Goal: Navigation & Orientation: Find specific page/section

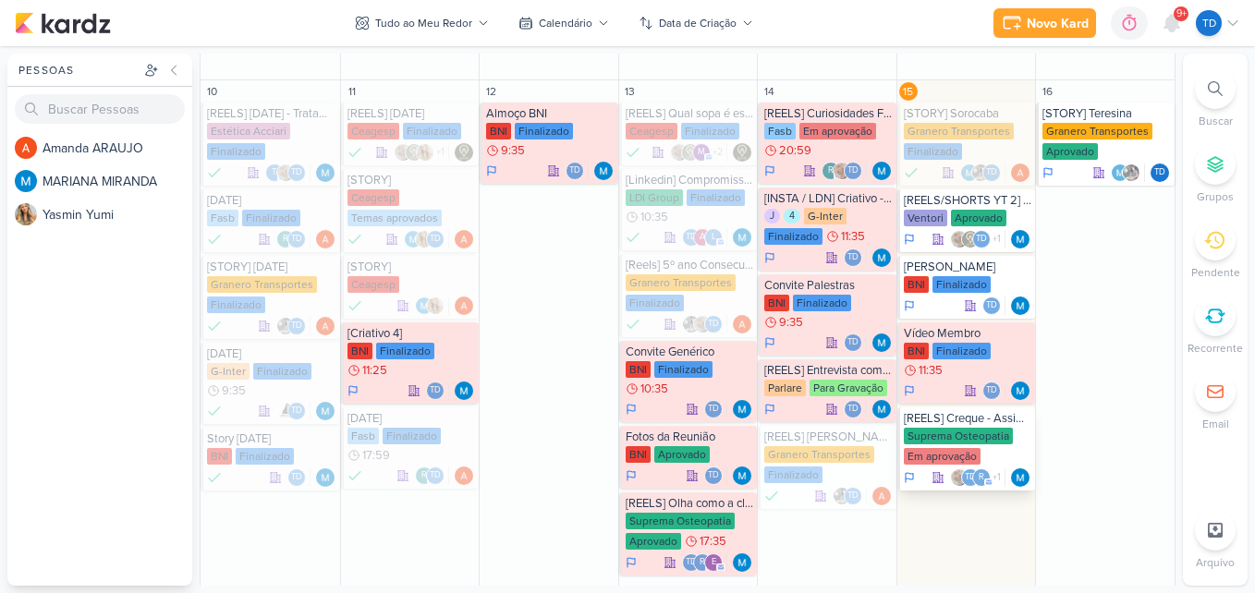
scroll to position [832, 0]
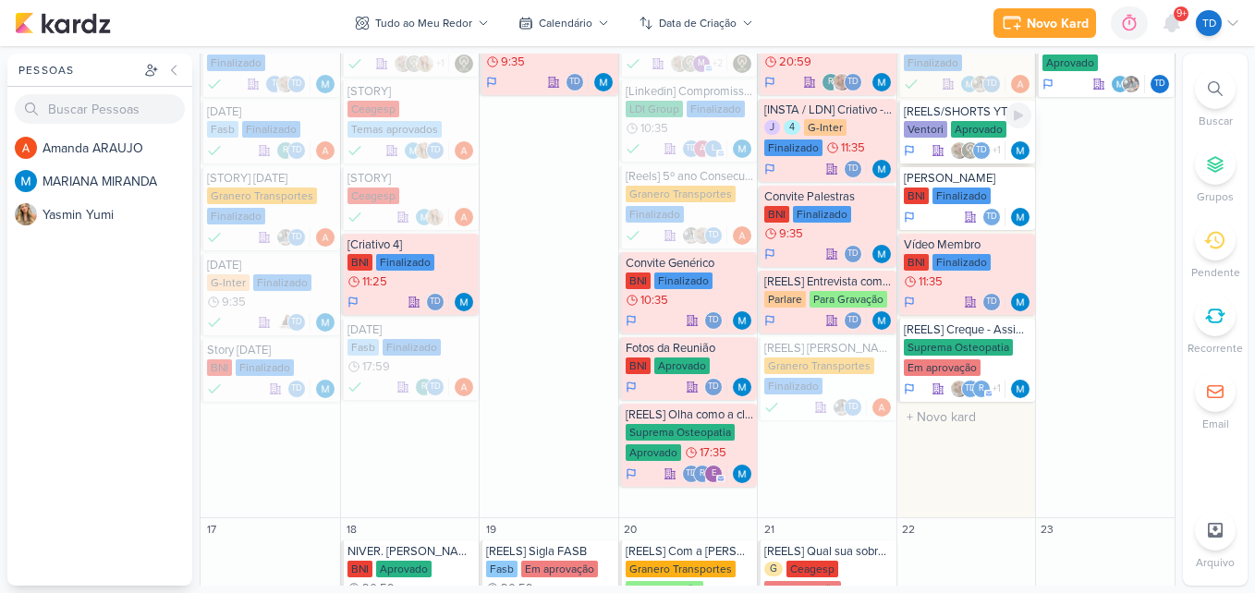
click at [964, 127] on div "Aprovado" at bounding box center [978, 129] width 55 height 17
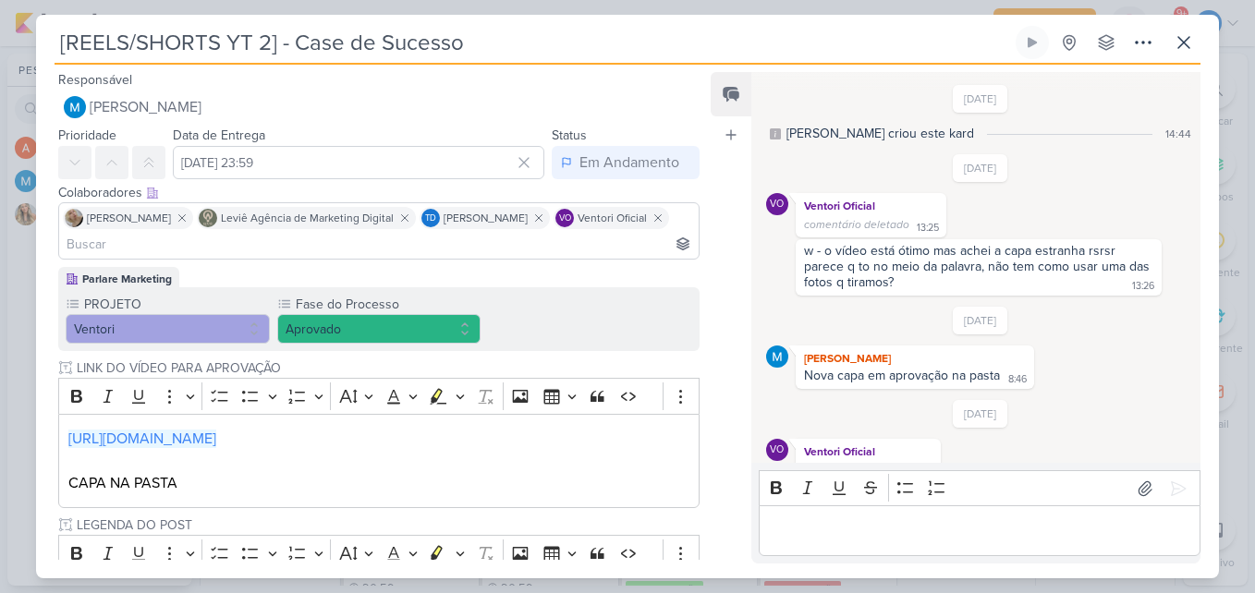
scroll to position [120, 0]
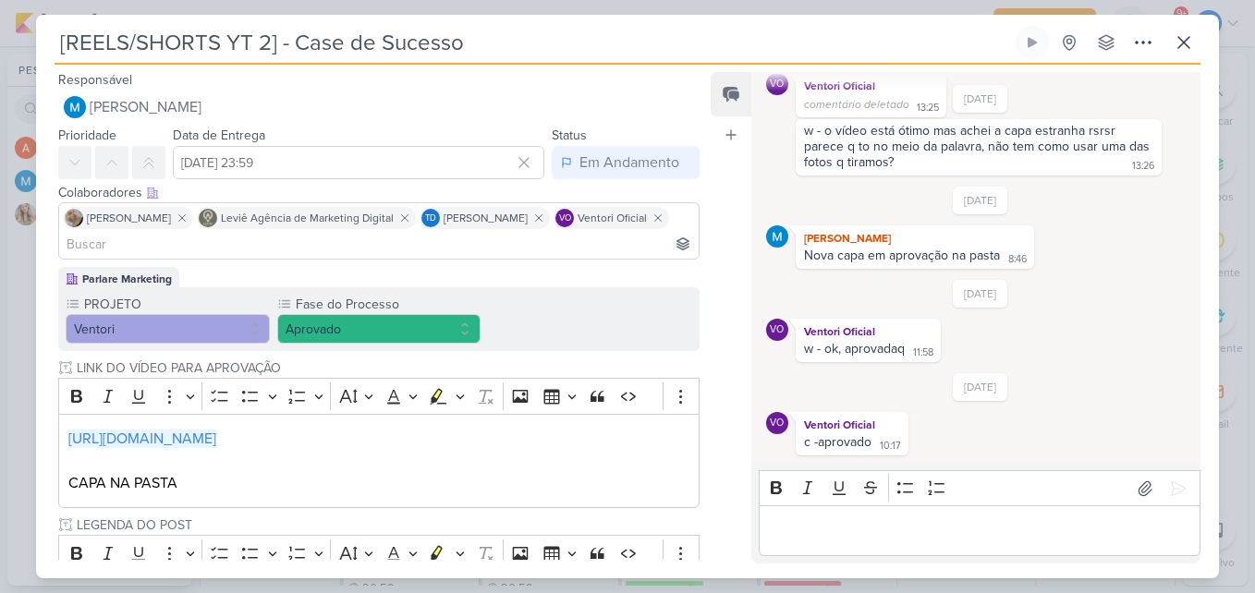
click at [917, 525] on p "Editor editing area: main" at bounding box center [979, 531] width 422 height 22
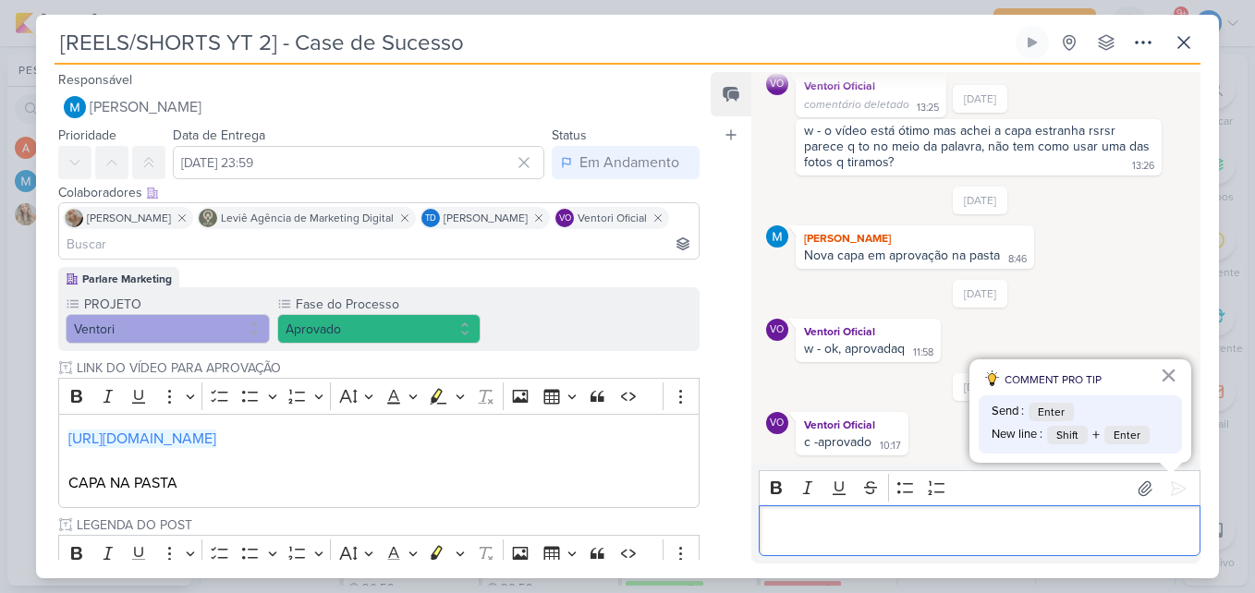
scroll to position [195, 0]
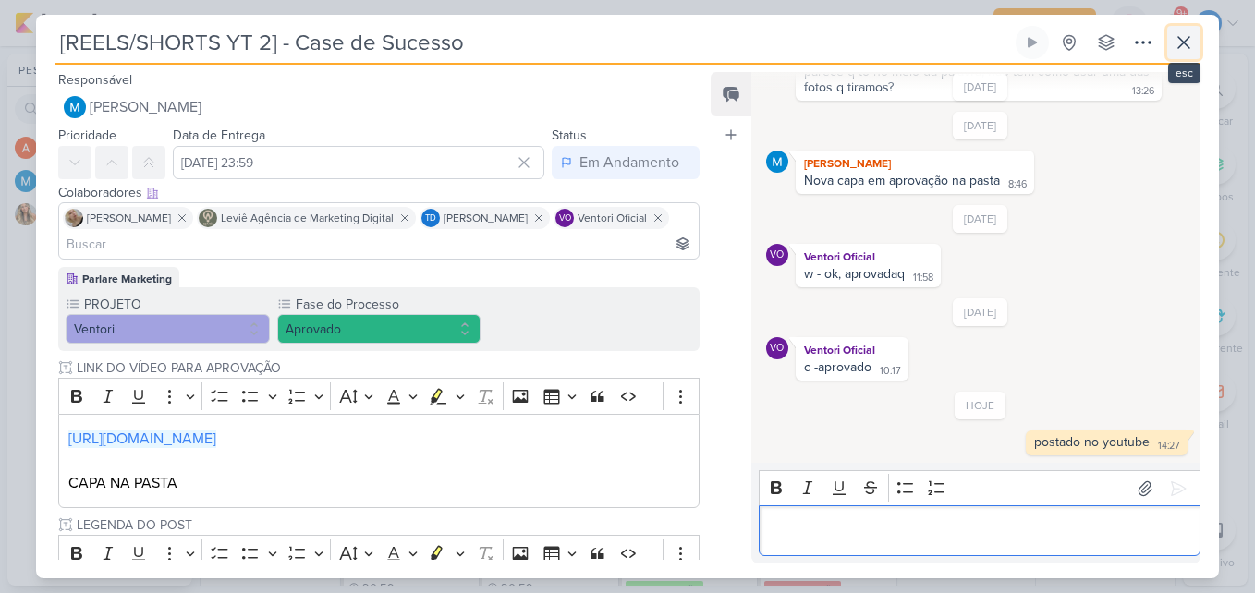
click at [1184, 47] on icon at bounding box center [1183, 42] width 22 height 22
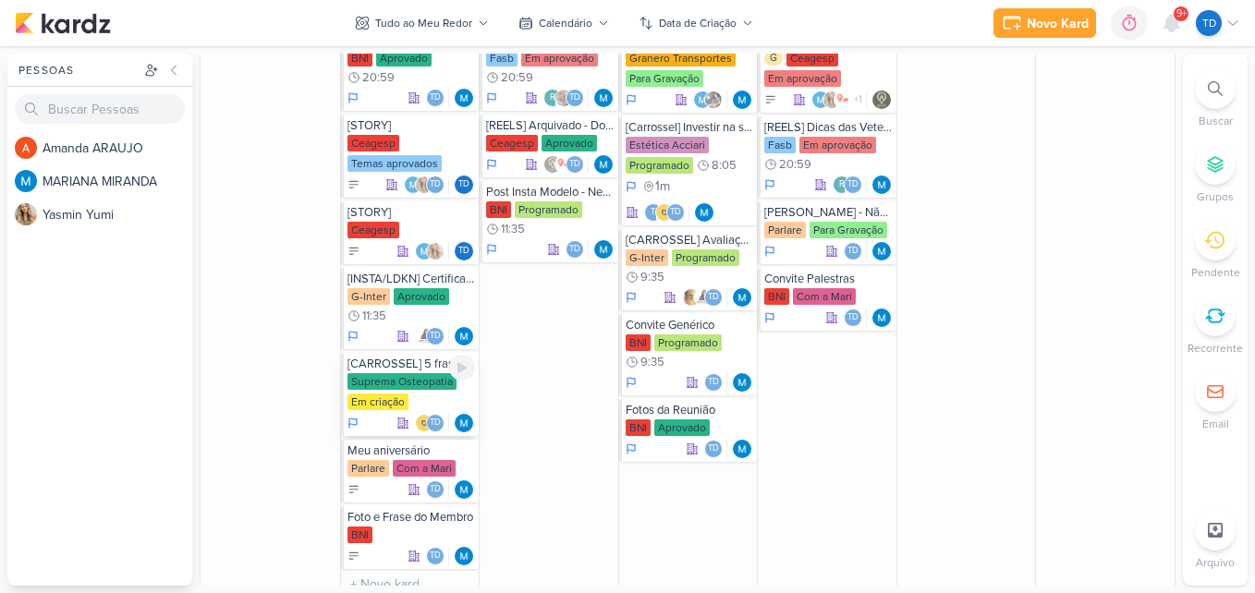
scroll to position [1386, 0]
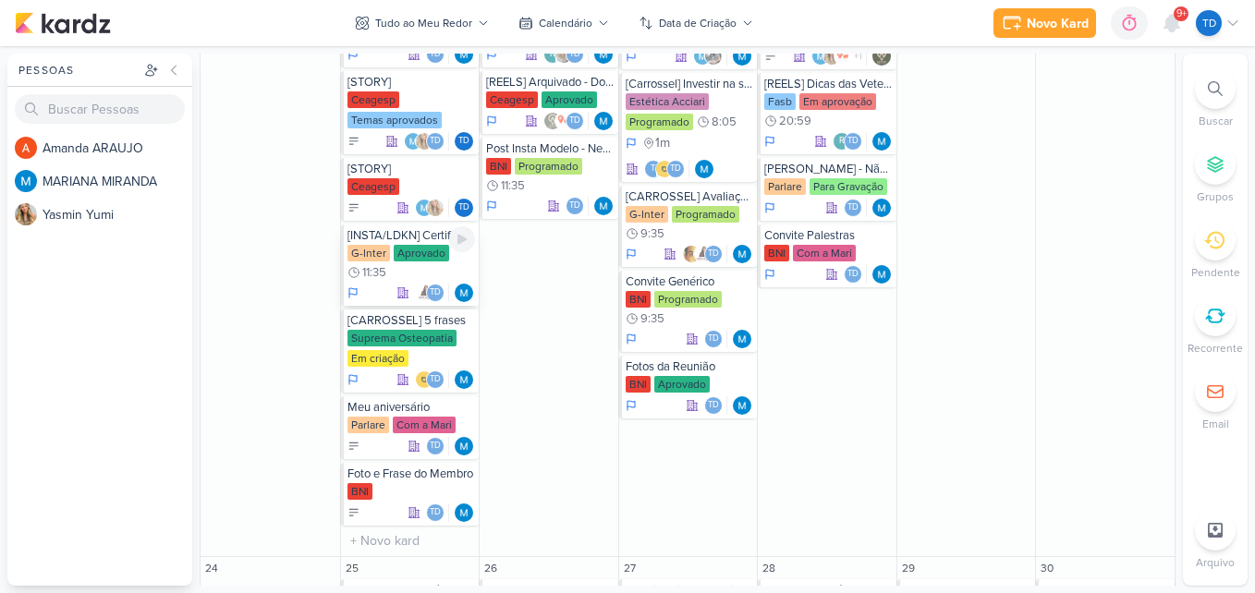
click at [413, 273] on div "G-Inter Aprovado 11:35" at bounding box center [411, 263] width 128 height 37
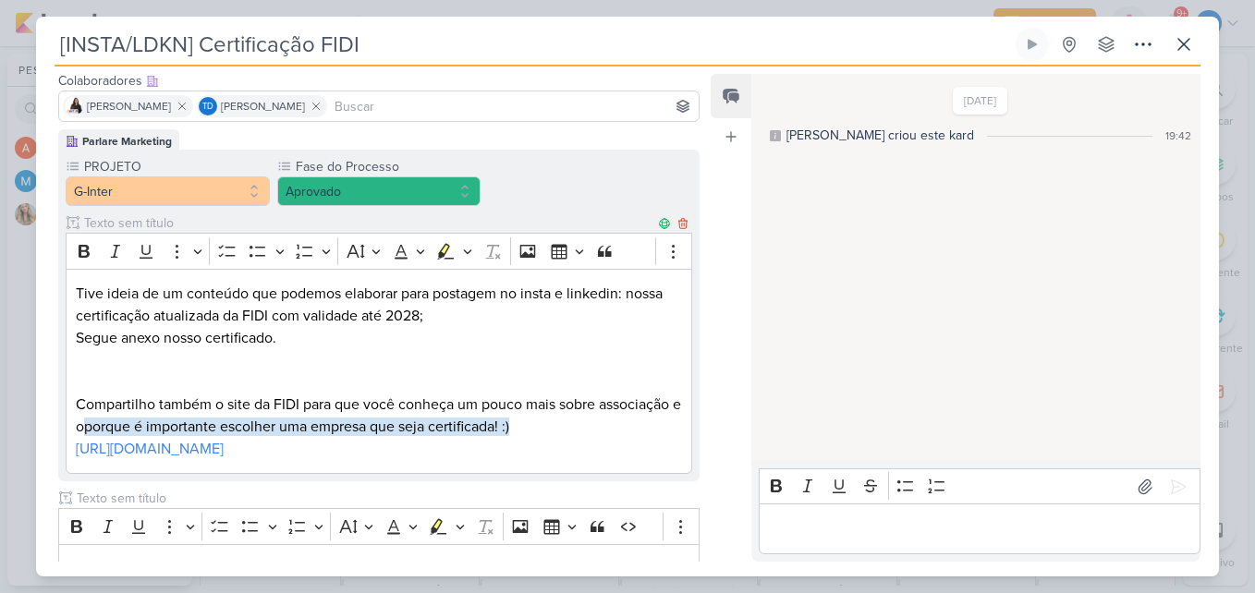
scroll to position [0, 0]
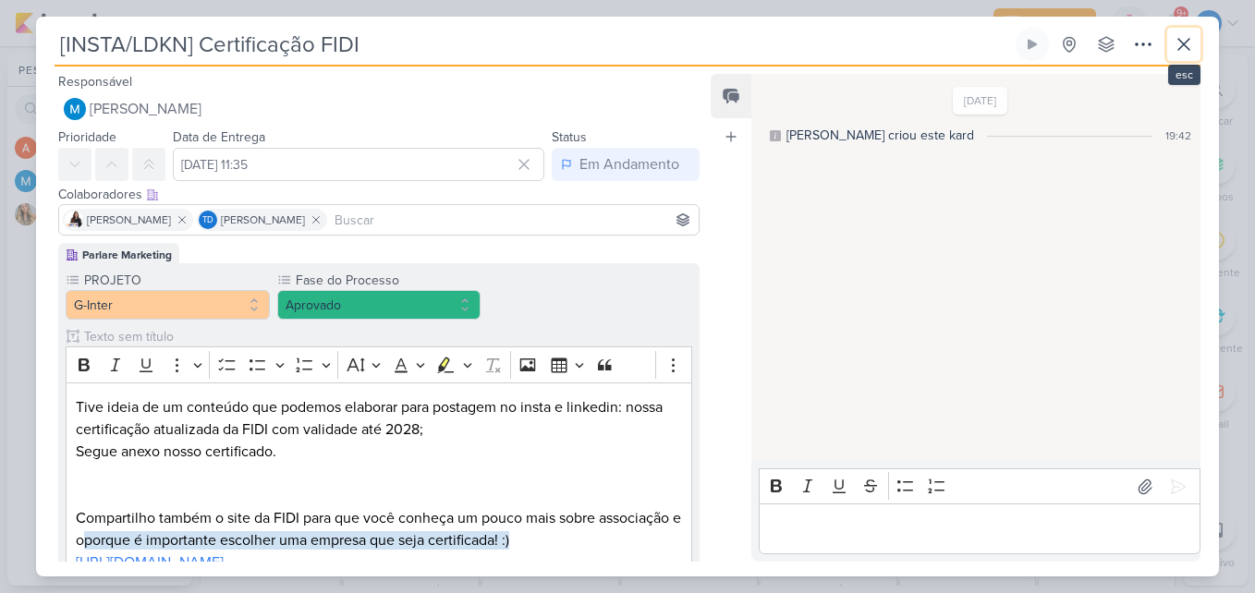
click at [1178, 43] on icon at bounding box center [1183, 44] width 22 height 22
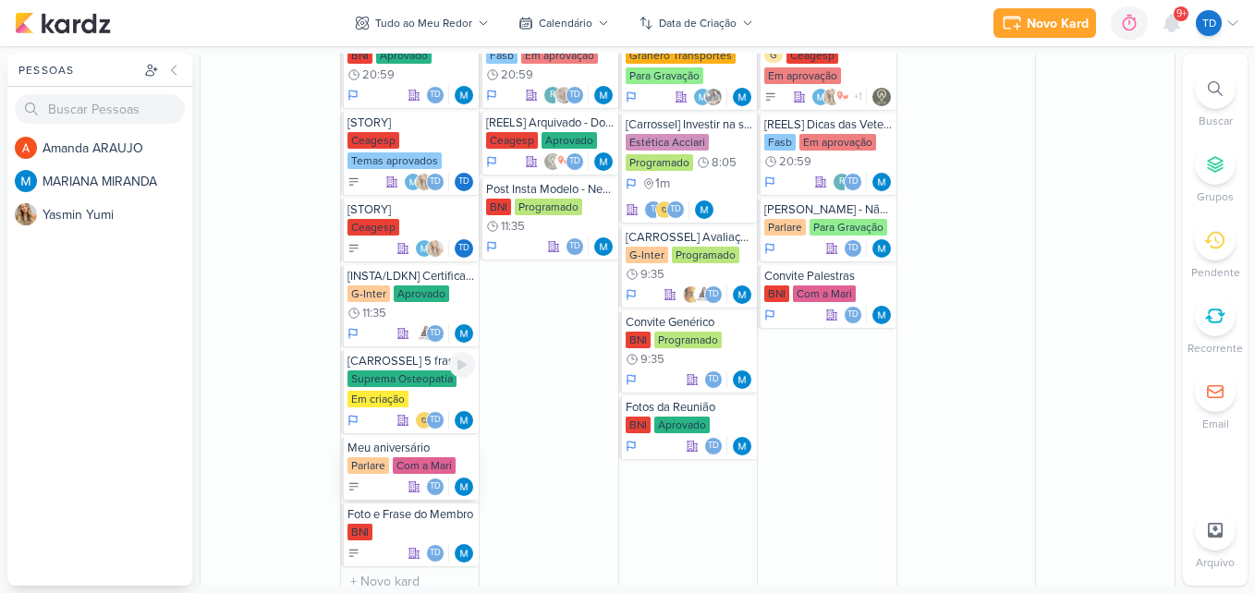
scroll to position [1386, 0]
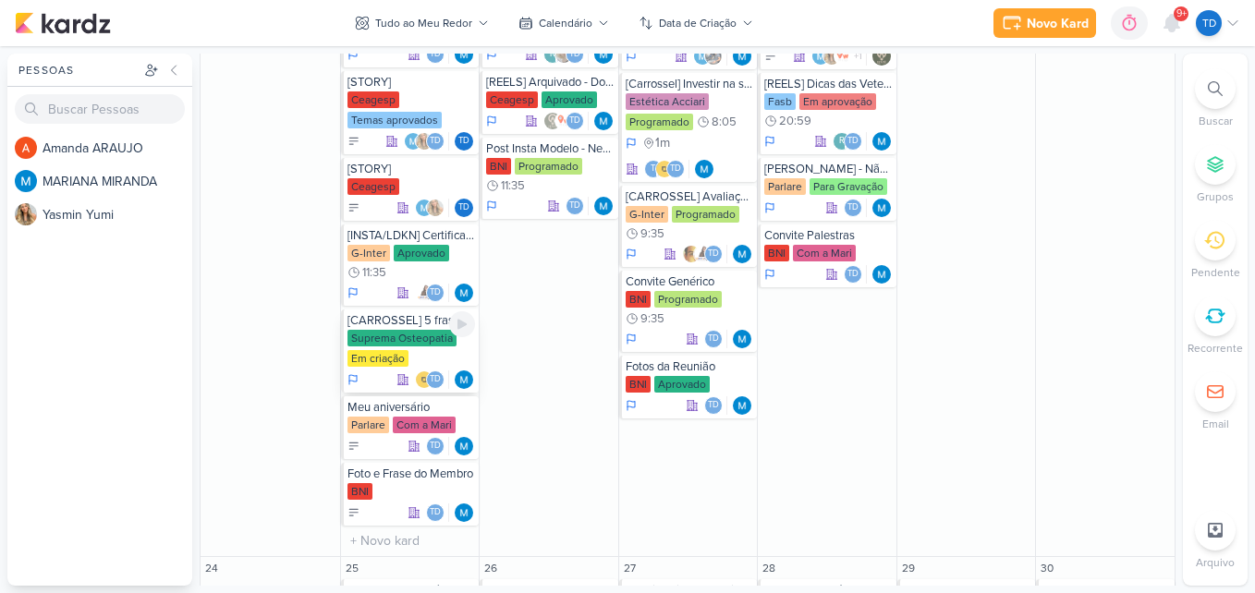
click at [435, 345] on div "Suprema Osteopatia" at bounding box center [401, 338] width 109 height 17
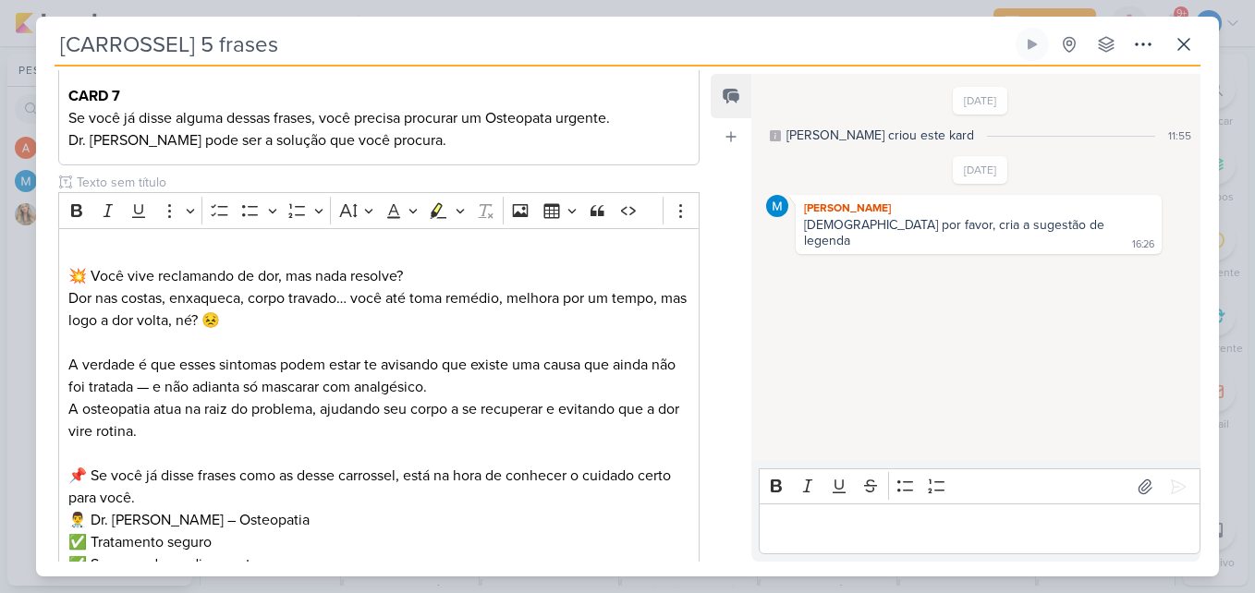
scroll to position [849, 0]
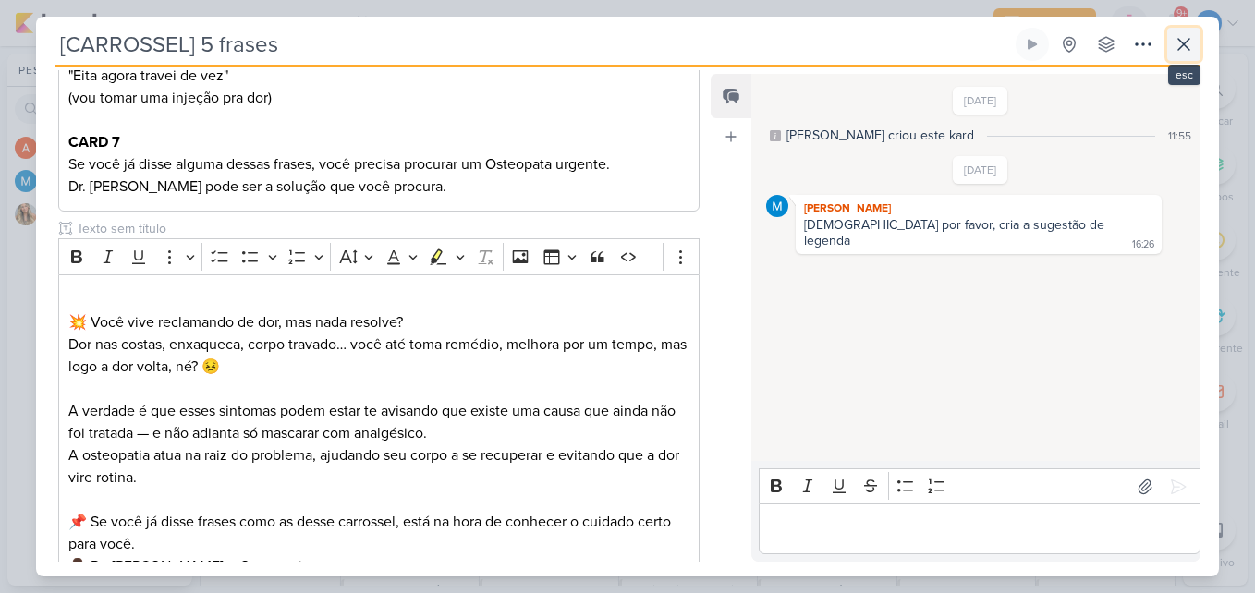
click at [1175, 35] on icon at bounding box center [1183, 44] width 22 height 22
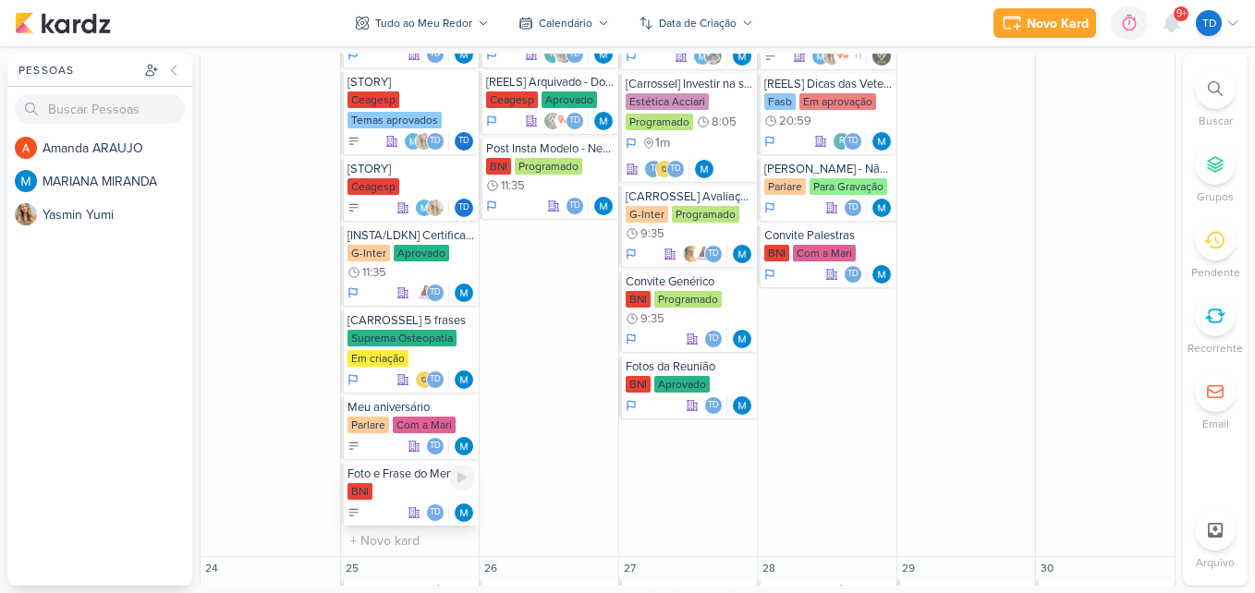
click at [399, 486] on div "BNI" at bounding box center [411, 492] width 128 height 18
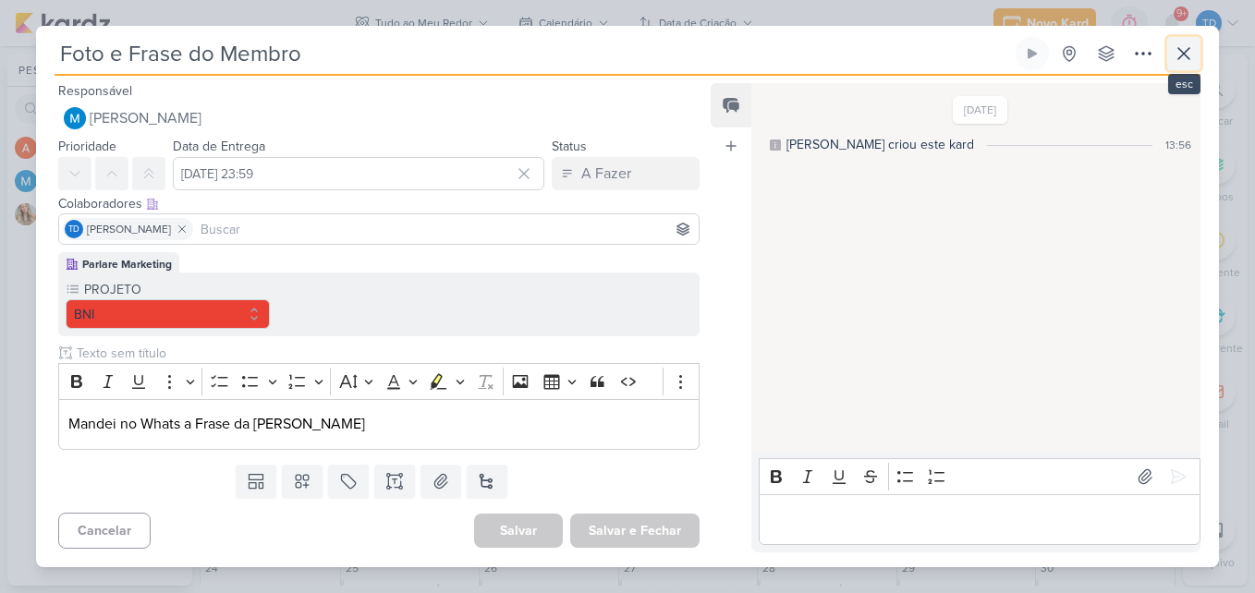
click at [1187, 45] on icon at bounding box center [1183, 54] width 22 height 22
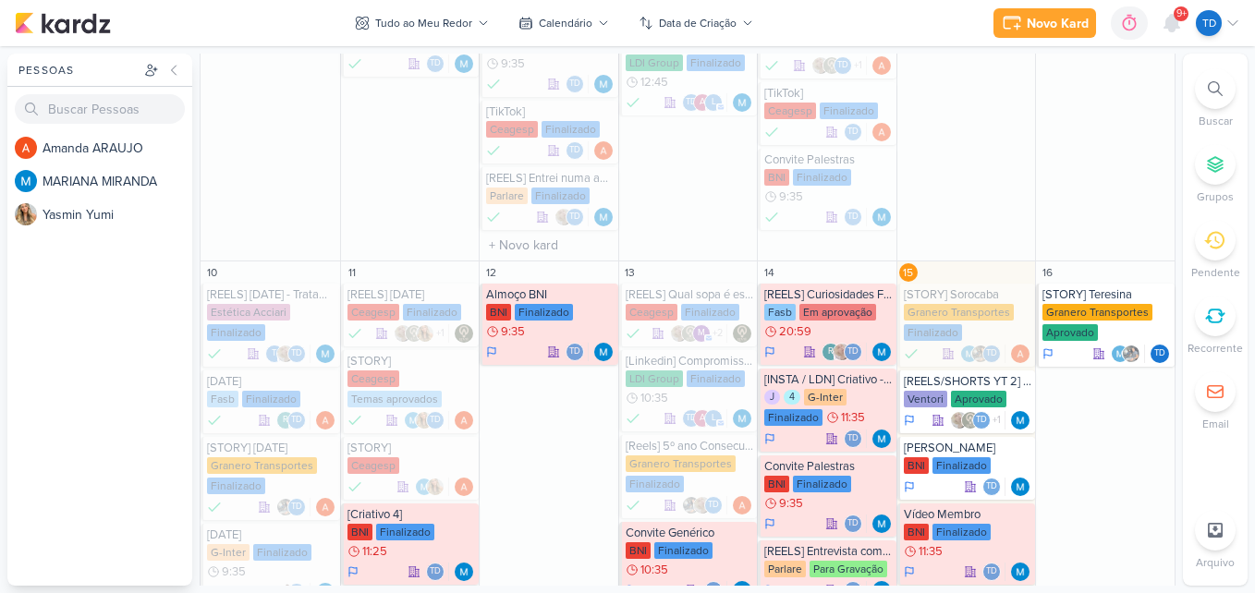
scroll to position [554, 0]
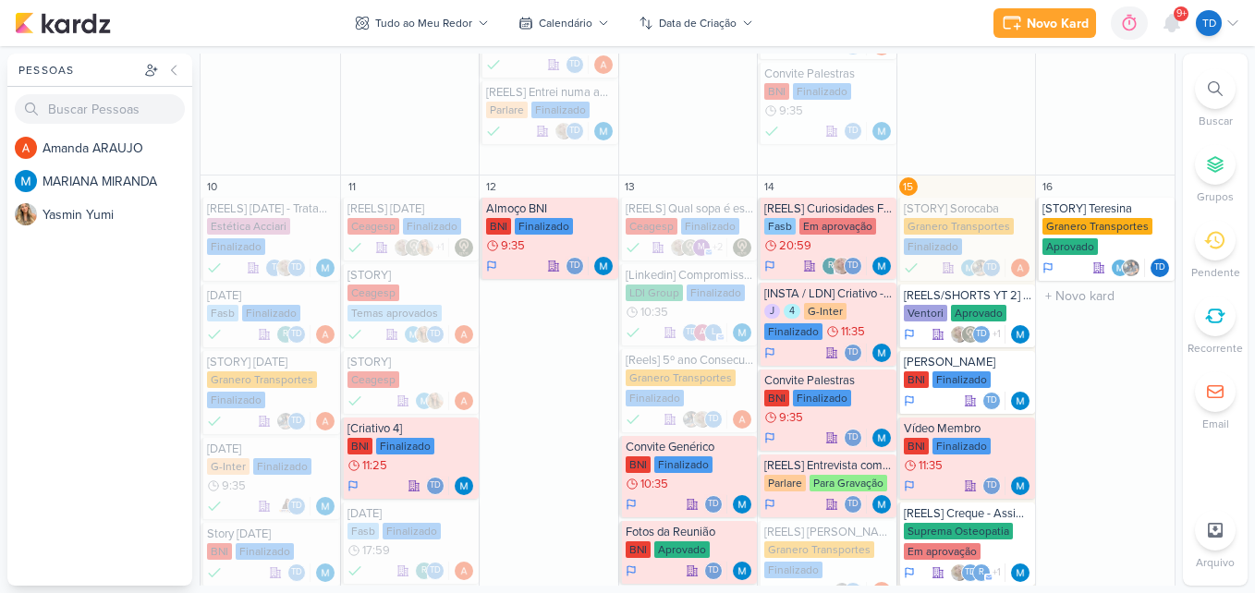
scroll to position [647, 0]
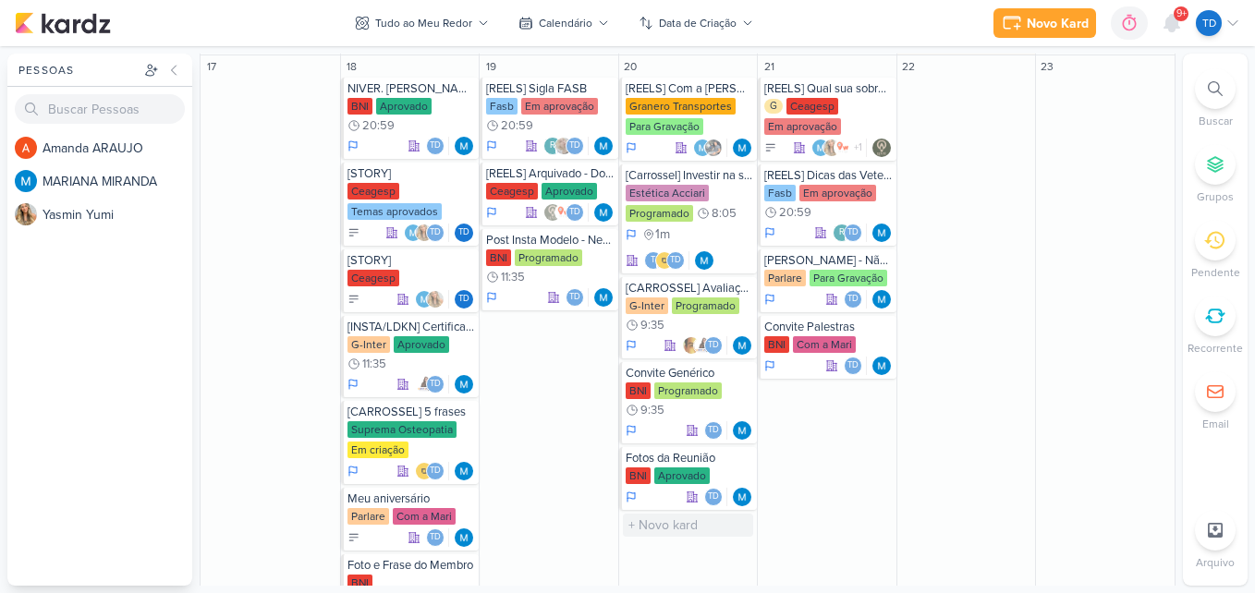
scroll to position [1294, 0]
